Goal: Navigation & Orientation: Find specific page/section

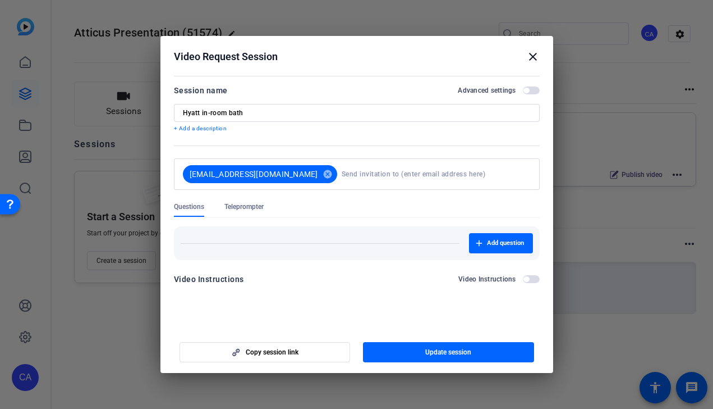
click at [529, 60] on mat-icon "close" at bounding box center [532, 56] width 13 height 13
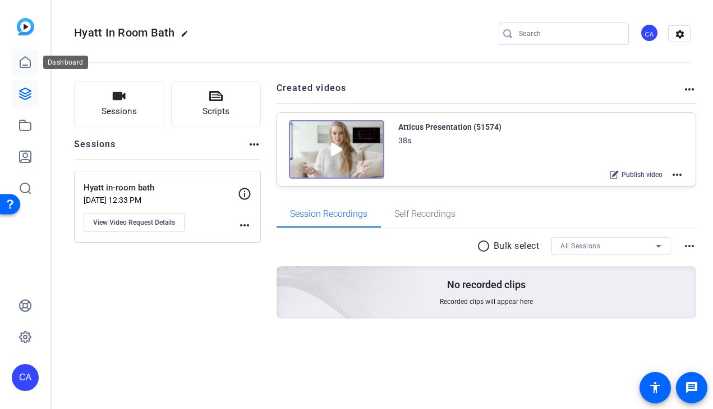
click at [27, 58] on icon at bounding box center [25, 62] width 10 height 11
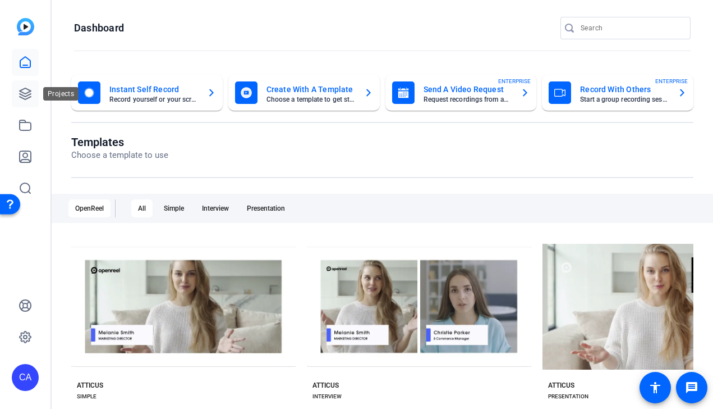
click at [27, 92] on icon at bounding box center [25, 93] width 11 height 11
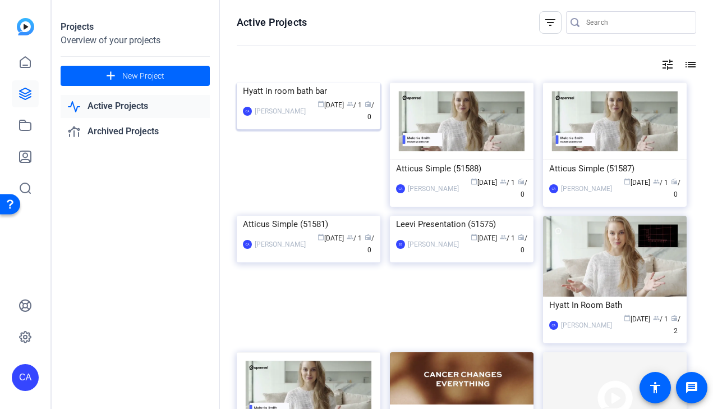
click at [315, 82] on img at bounding box center [309, 82] width 144 height 0
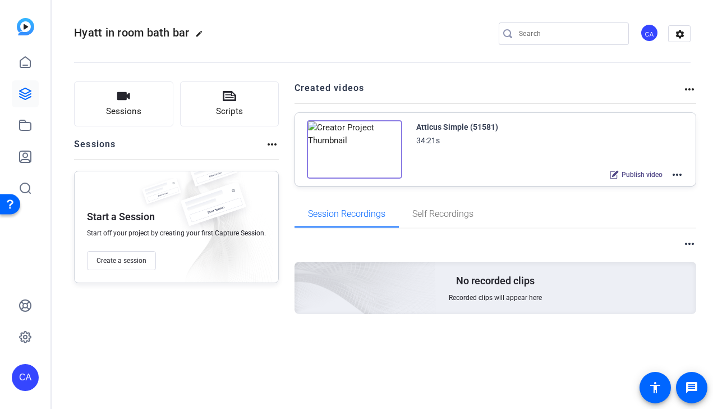
click at [351, 145] on img at bounding box center [354, 149] width 95 height 58
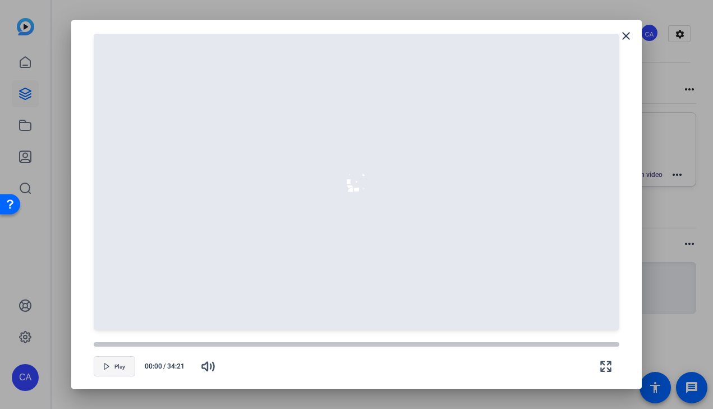
click at [122, 363] on span "Play" at bounding box center [119, 366] width 11 height 7
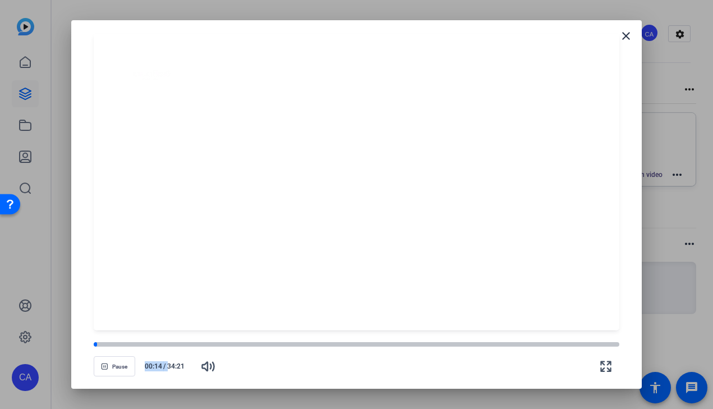
drag, startPoint x: 101, startPoint y: 345, endPoint x: 189, endPoint y: 360, distance: 89.4
click at [189, 360] on div "Pause 00:14 / 34:21" at bounding box center [357, 359] width 526 height 39
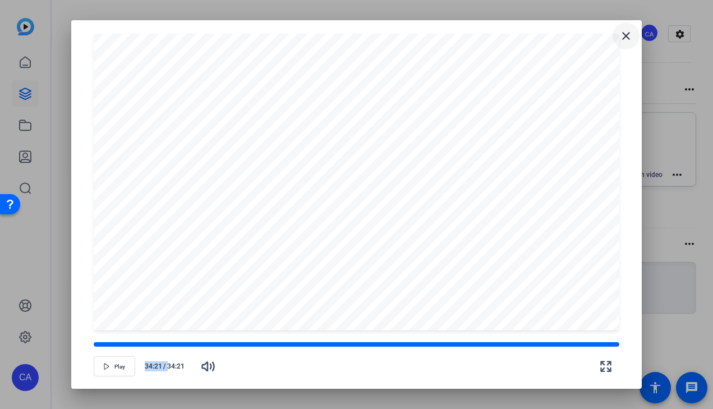
click at [630, 37] on mat-icon "close" at bounding box center [626, 35] width 13 height 13
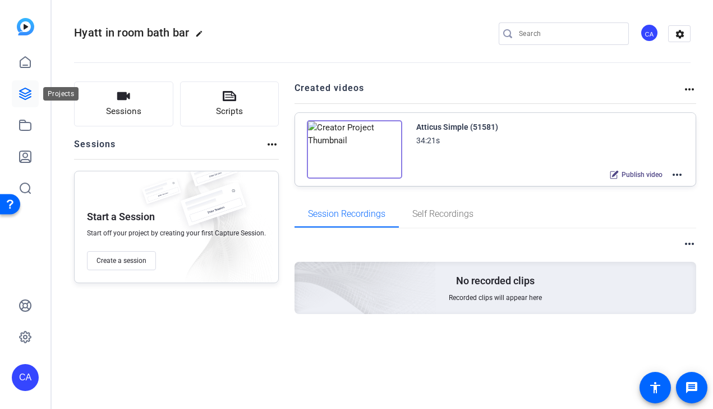
click at [26, 98] on icon at bounding box center [25, 93] width 11 height 11
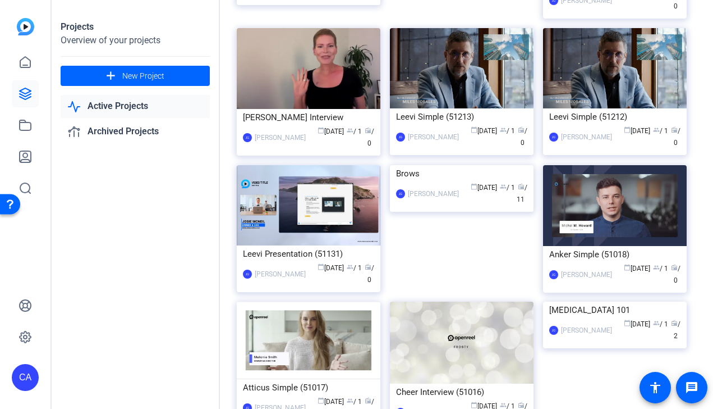
scroll to position [470, 0]
